Goal: Transaction & Acquisition: Purchase product/service

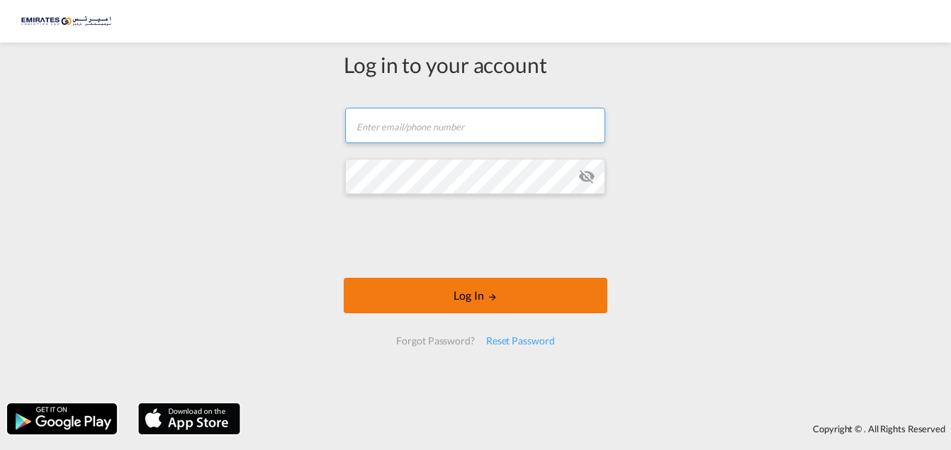
type input "[EMAIL_ADDRESS][DOMAIN_NAME]"
click at [417, 300] on button "Log In" at bounding box center [476, 295] width 264 height 35
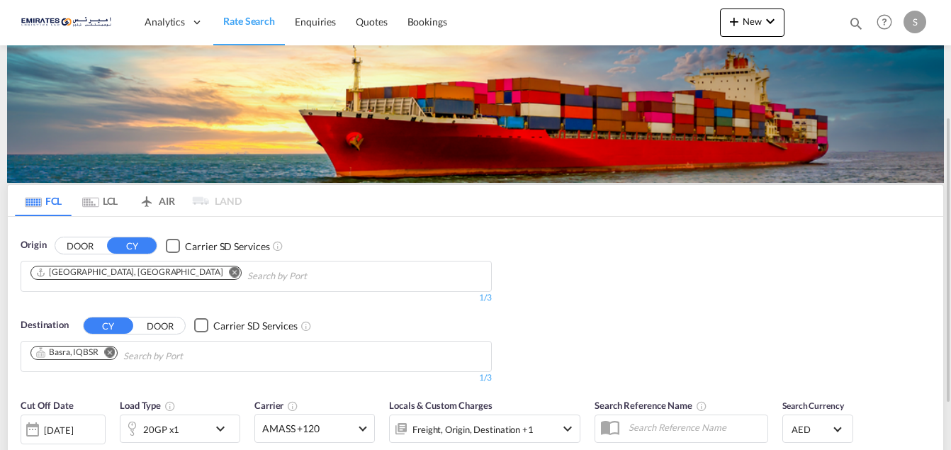
scroll to position [71, 0]
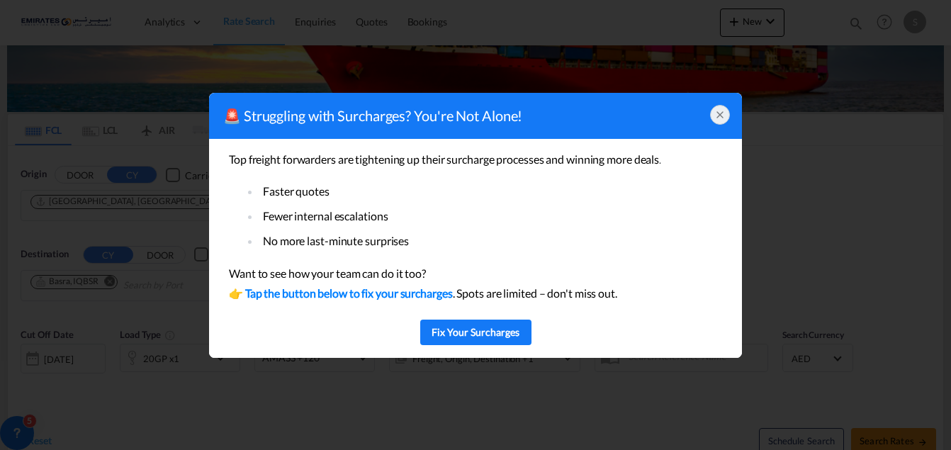
click at [721, 114] on icon at bounding box center [719, 114] width 11 height 11
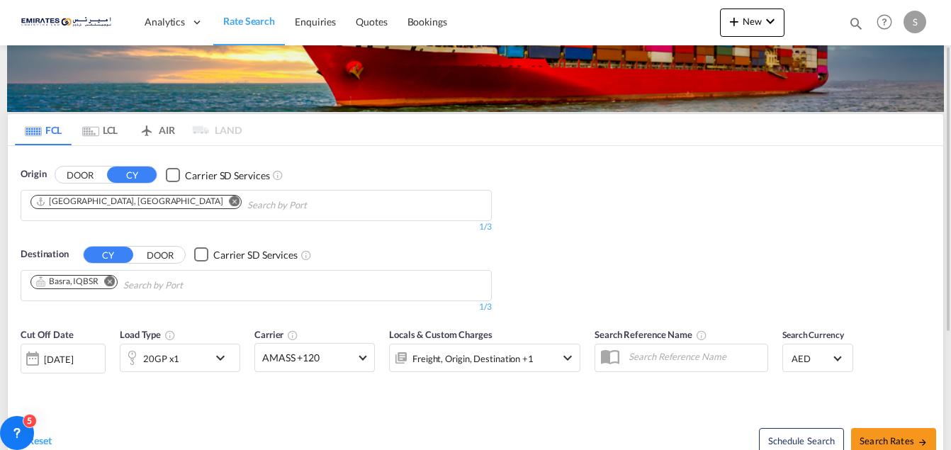
click at [108, 282] on md-icon "Remove" at bounding box center [110, 281] width 11 height 11
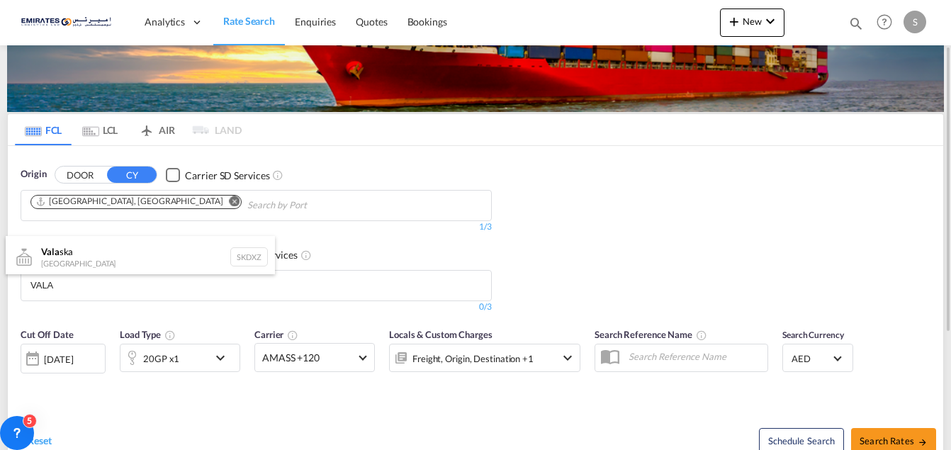
type input "VALA"
type input "E"
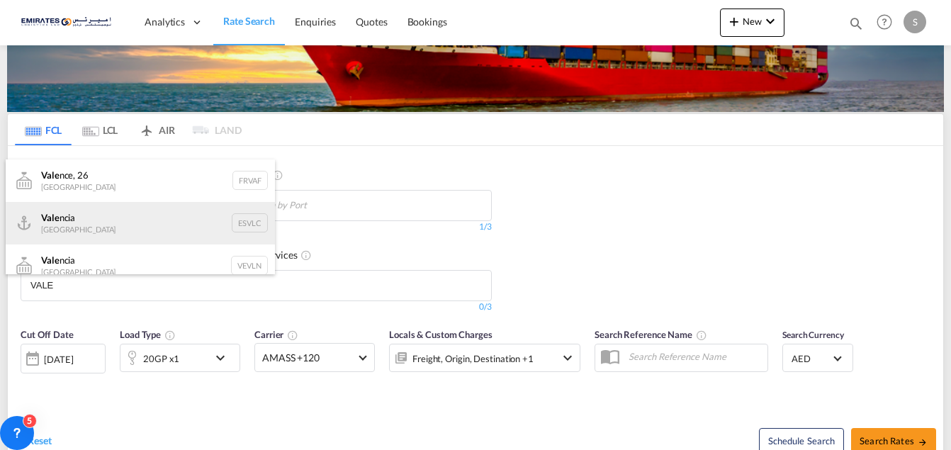
type input "VALE"
click at [49, 225] on div "Vale ncia [GEOGRAPHIC_DATA] ESVLC" at bounding box center [140, 223] width 269 height 43
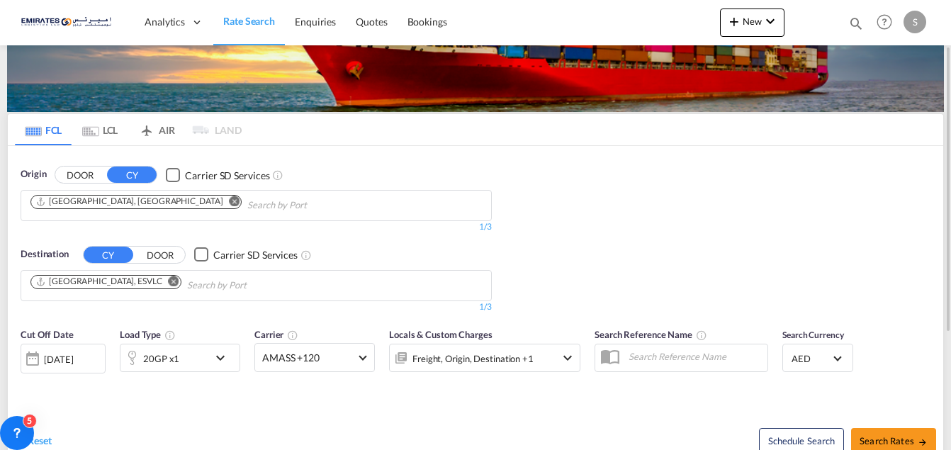
click at [220, 359] on md-icon "icon-chevron-down" at bounding box center [224, 357] width 24 height 17
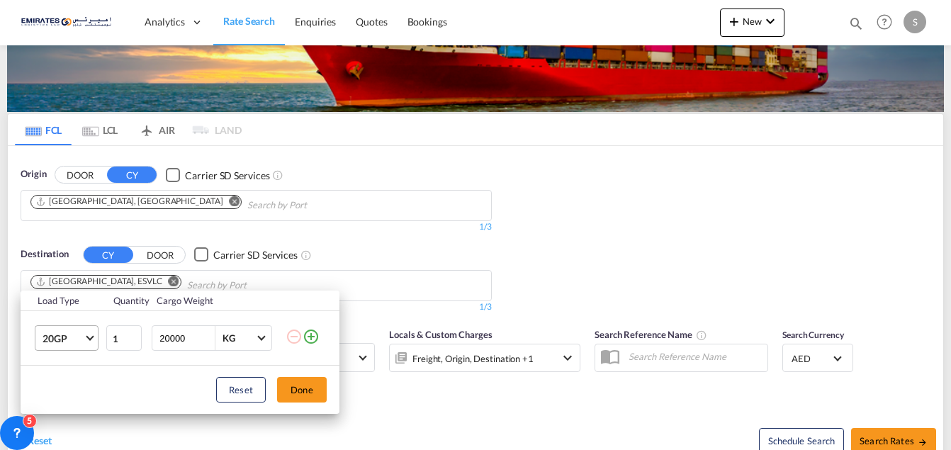
click at [89, 336] on span "Choose: \a20GP" at bounding box center [90, 337] width 8 height 8
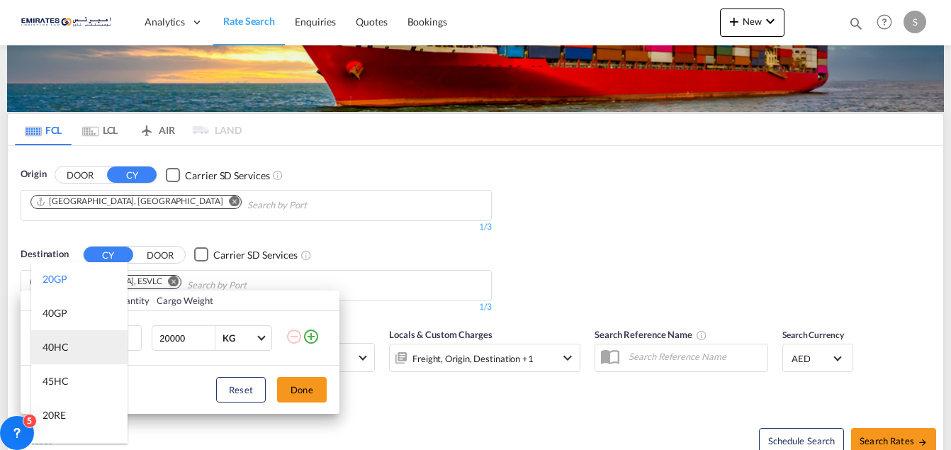
click at [62, 353] on div "40HC" at bounding box center [56, 347] width 26 height 14
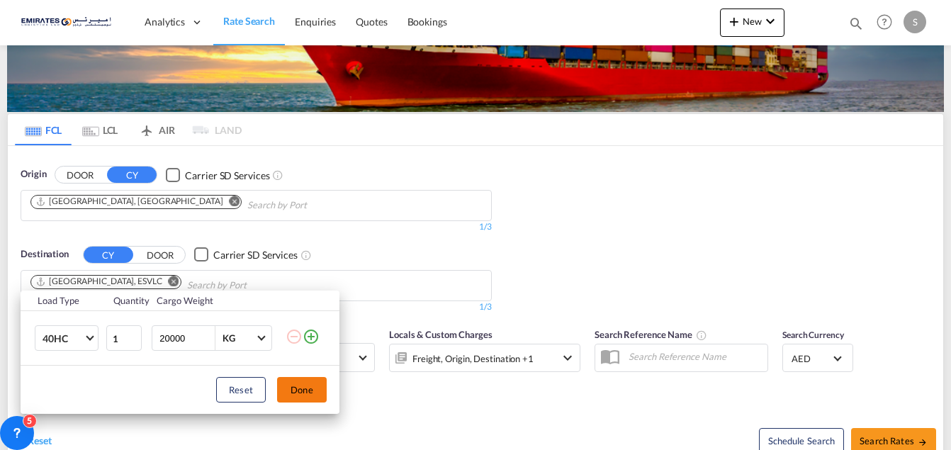
click at [304, 391] on button "Done" at bounding box center [302, 390] width 50 height 26
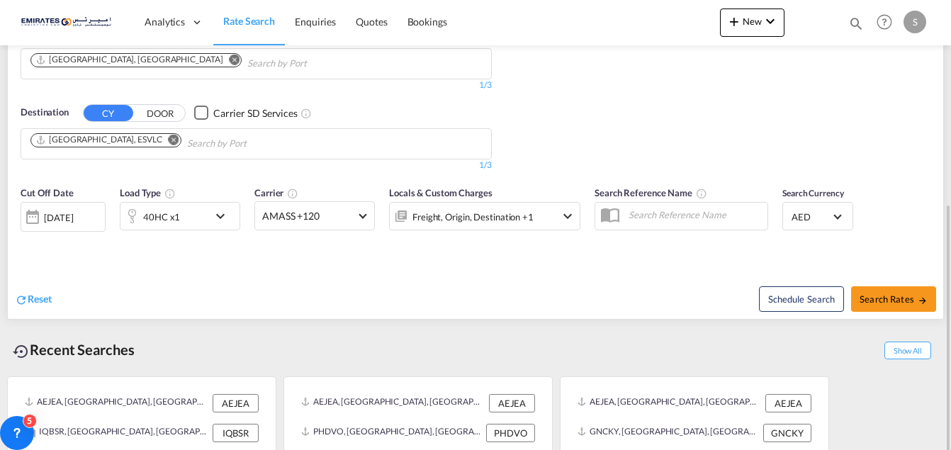
scroll to position [184, 0]
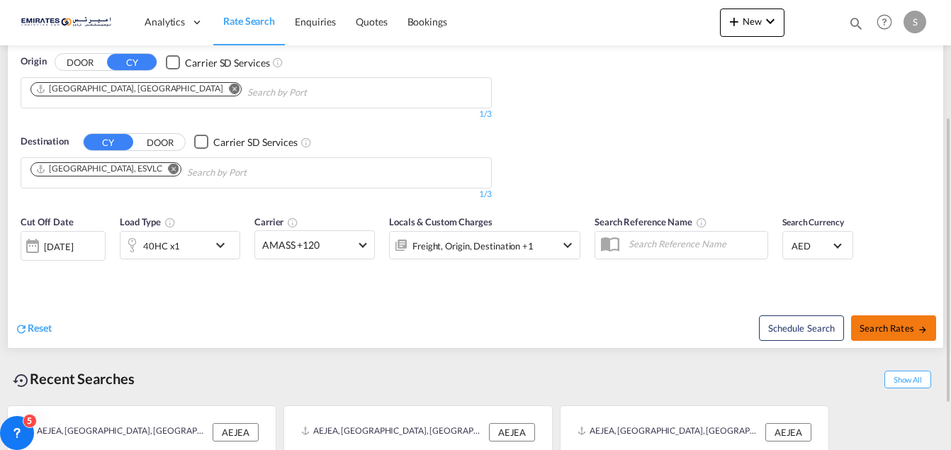
click at [873, 331] on span "Search Rates" at bounding box center [894, 327] width 68 height 11
type input "AEJEA to ESVLC / [DATE]"
